Goal: Task Accomplishment & Management: Use online tool/utility

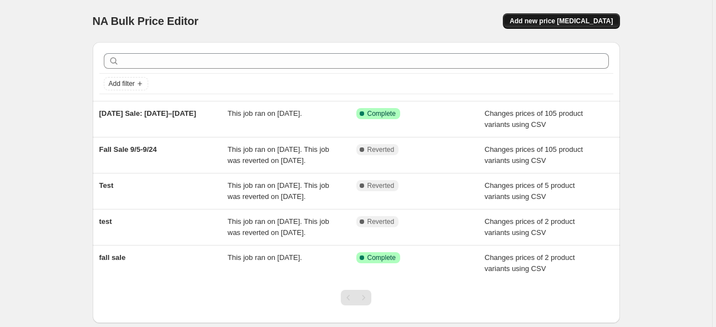
click at [546, 22] on span "Add new price [MEDICAL_DATA]" at bounding box center [560, 21] width 103 height 9
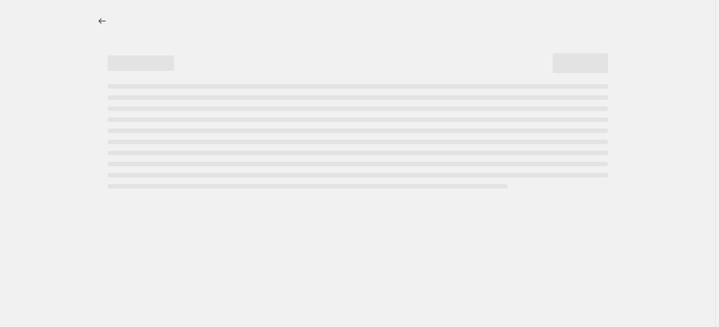
select select "percentage"
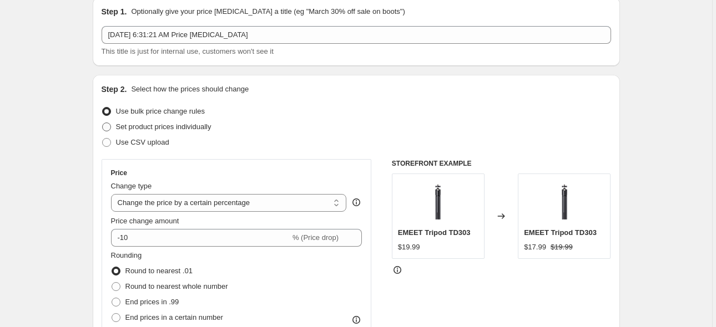
scroll to position [111, 0]
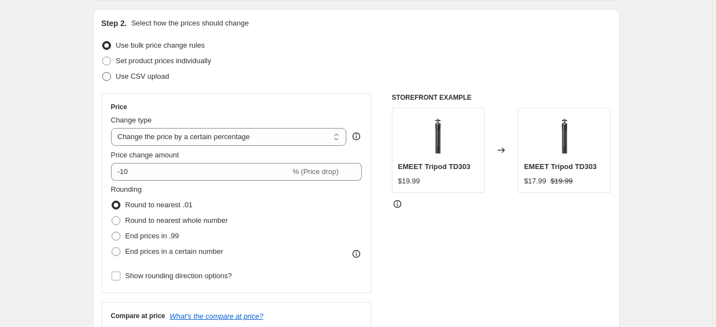
click at [133, 80] on span "Use CSV upload" at bounding box center [142, 76] width 53 height 8
click at [103, 73] on input "Use CSV upload" at bounding box center [102, 72] width 1 height 1
radio input "true"
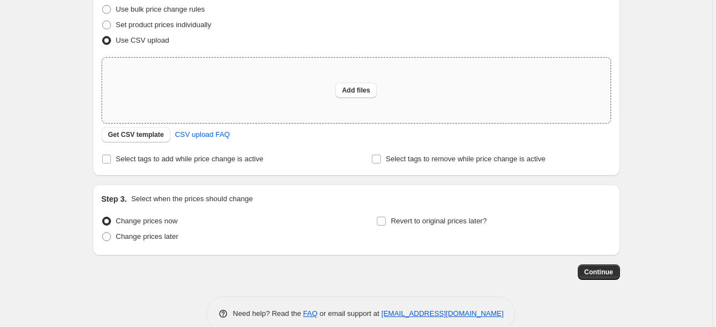
scroll to position [166, 0]
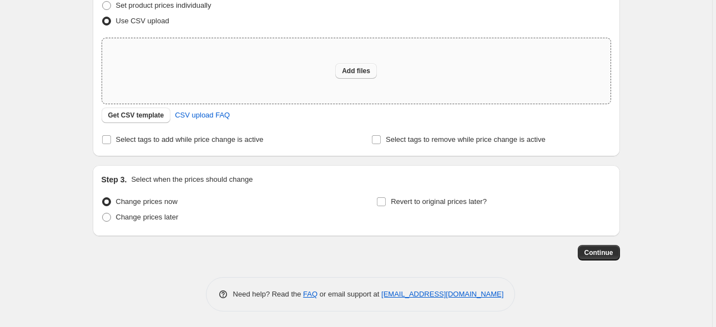
click at [358, 70] on span "Add files" at bounding box center [356, 71] width 28 height 9
type input "C:\fakepath\日常活动定价.csv"
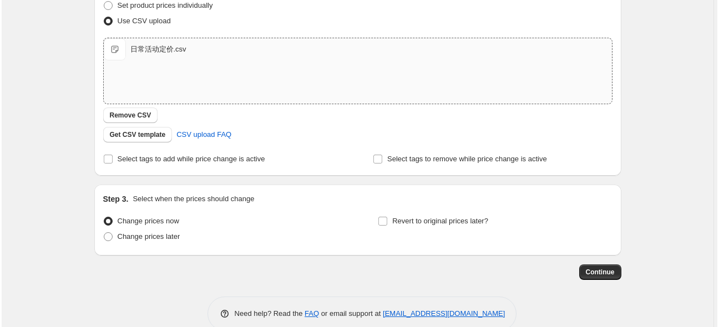
scroll to position [0, 0]
